Goal: Find specific page/section: Find specific page/section

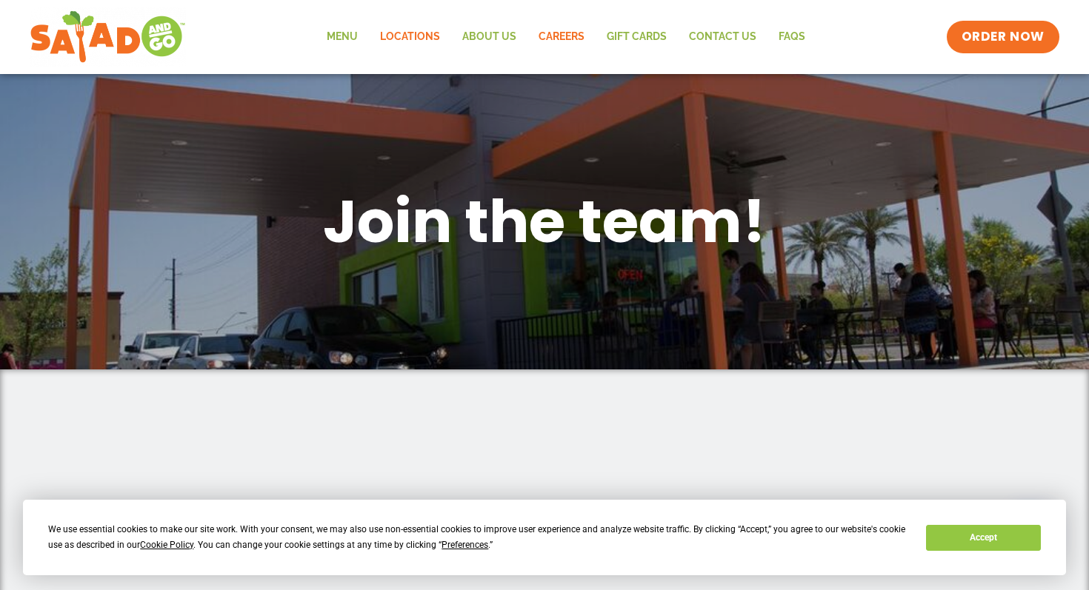
click at [407, 27] on link "Locations" at bounding box center [410, 37] width 82 height 34
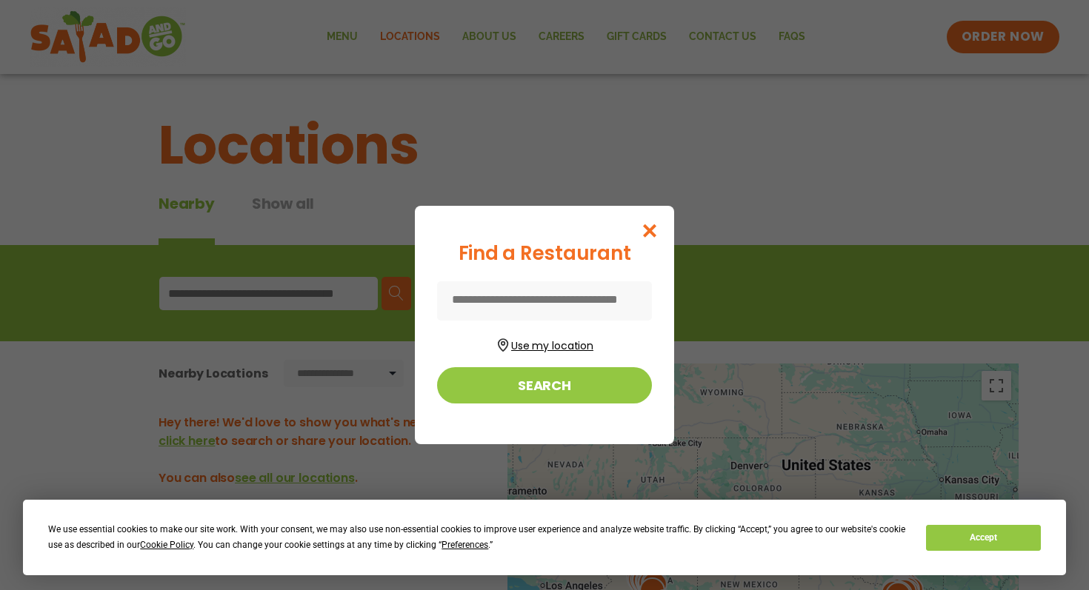
click at [559, 337] on button "Use my location" at bounding box center [544, 344] width 215 height 20
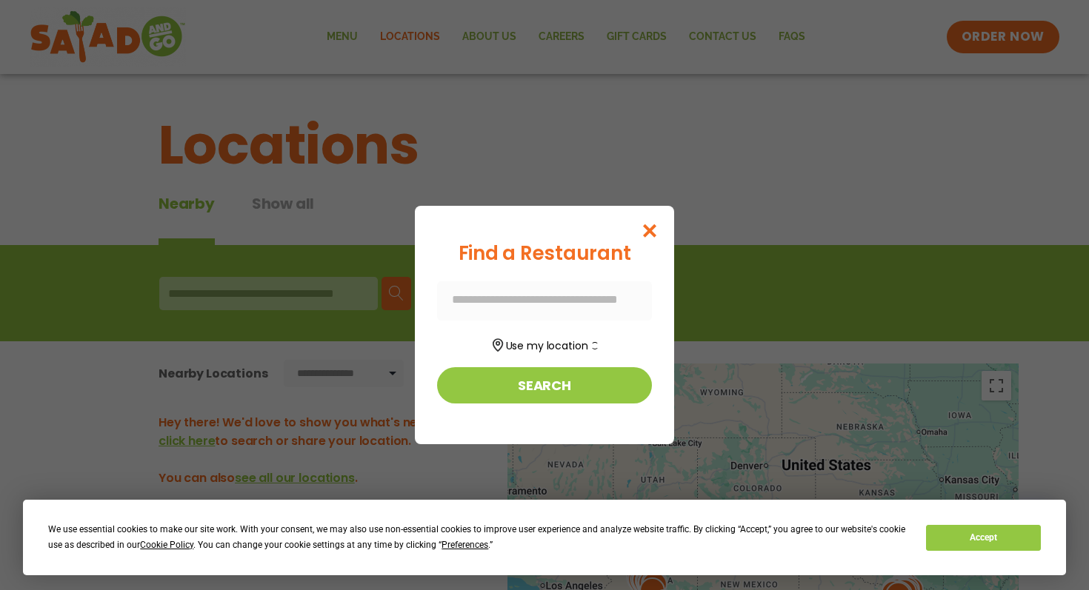
click at [539, 293] on div at bounding box center [544, 300] width 215 height 39
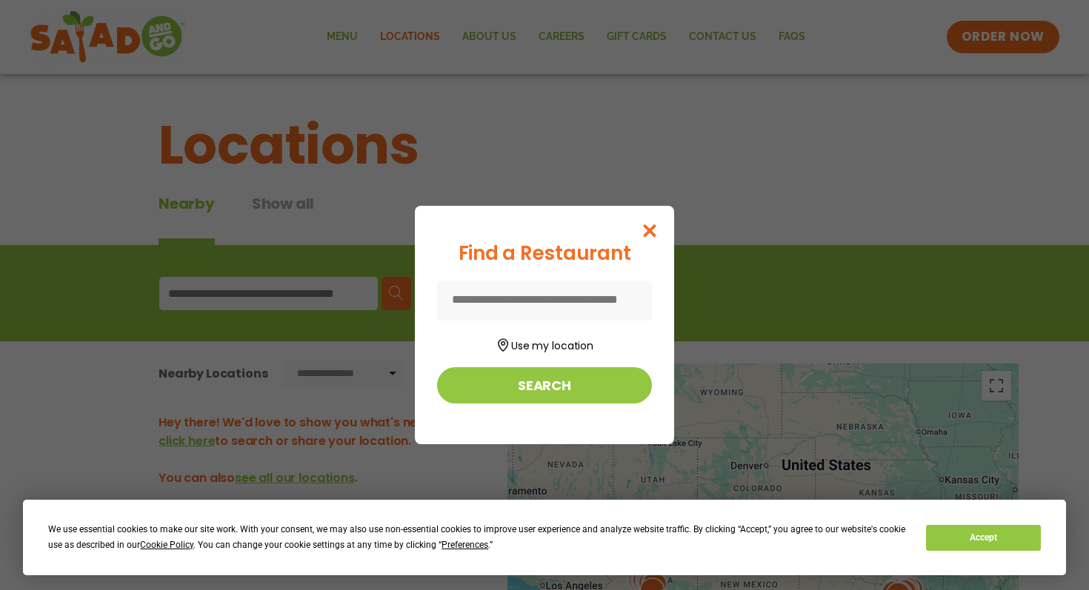
click at [512, 307] on input at bounding box center [544, 300] width 215 height 39
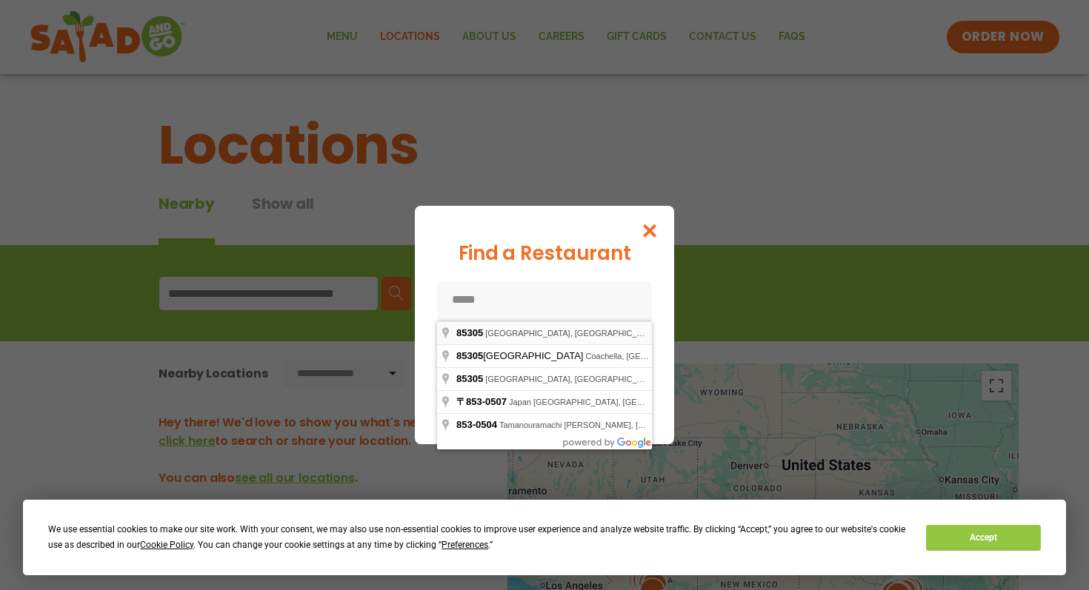
type input "**********"
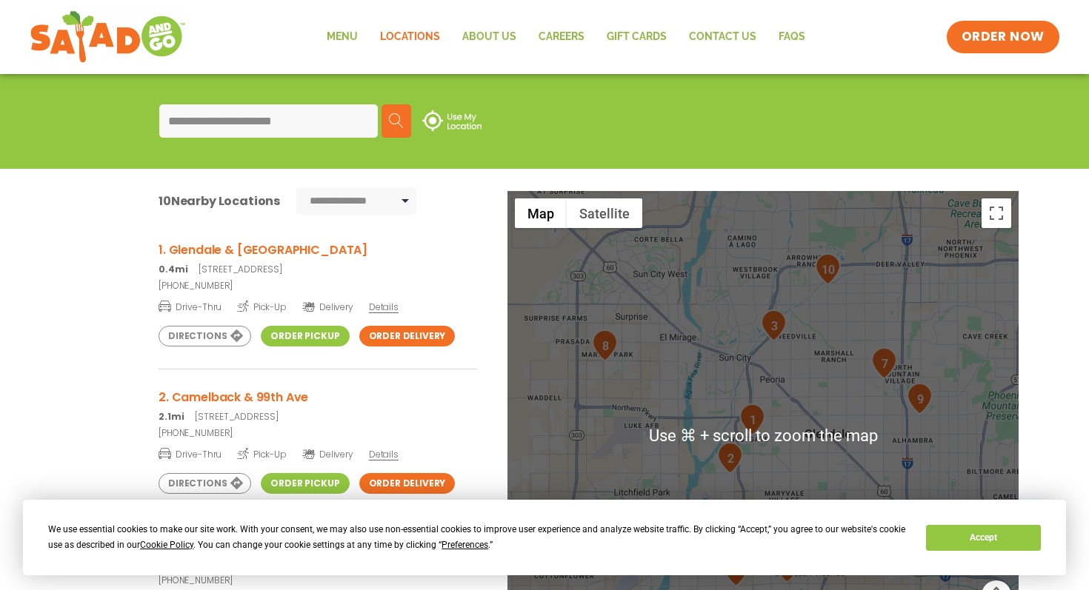
scroll to position [207, 0]
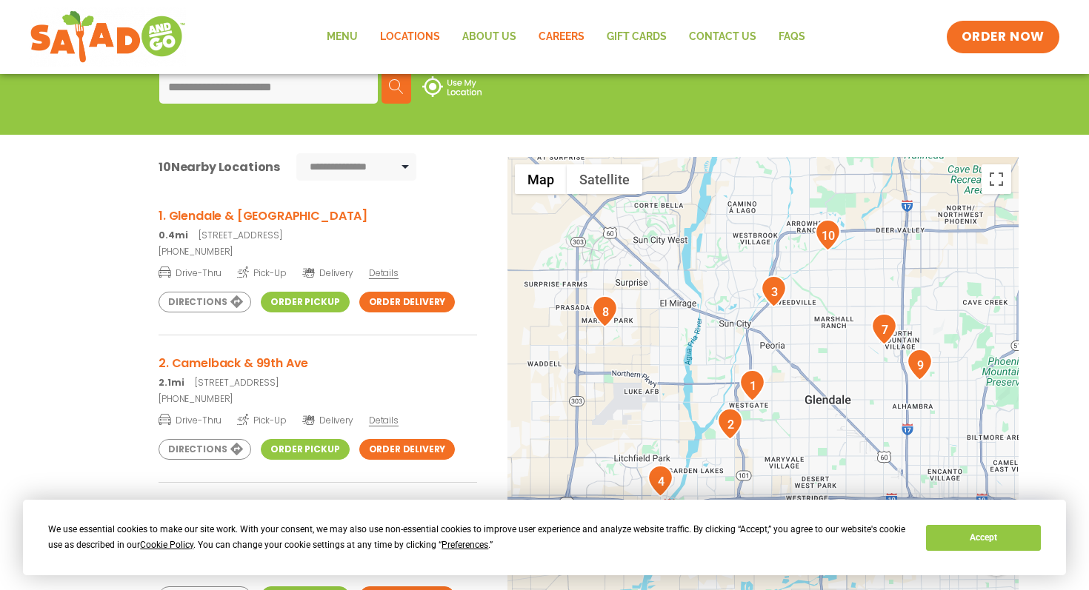
click at [566, 36] on link "Careers" at bounding box center [561, 37] width 68 height 34
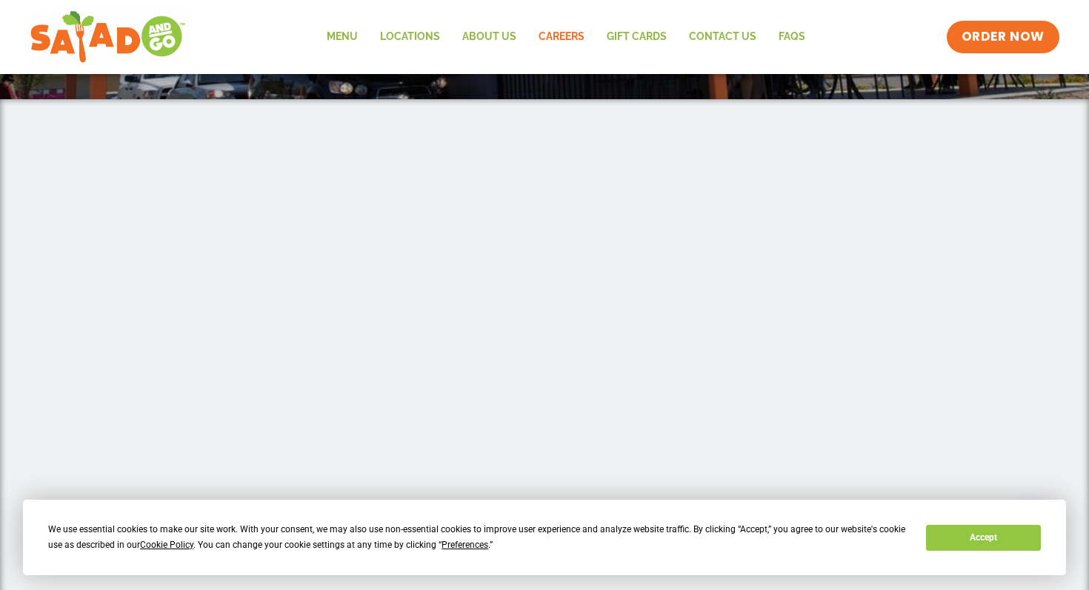
scroll to position [273, 0]
